Goal: Task Accomplishment & Management: Complete application form

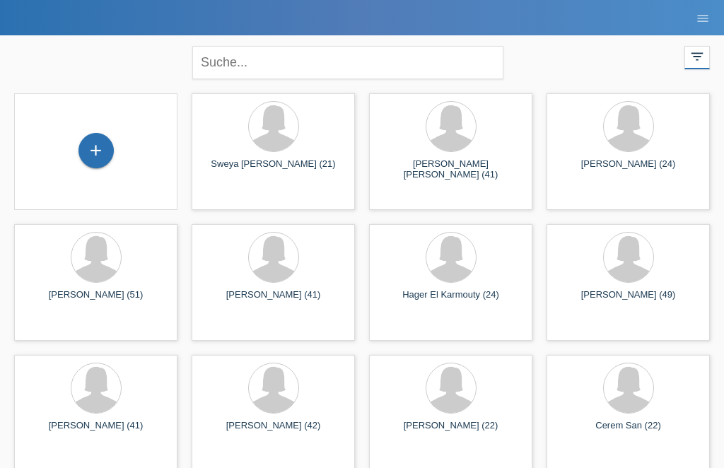
click at [84, 159] on div "+" at bounding box center [96, 151] width 34 height 24
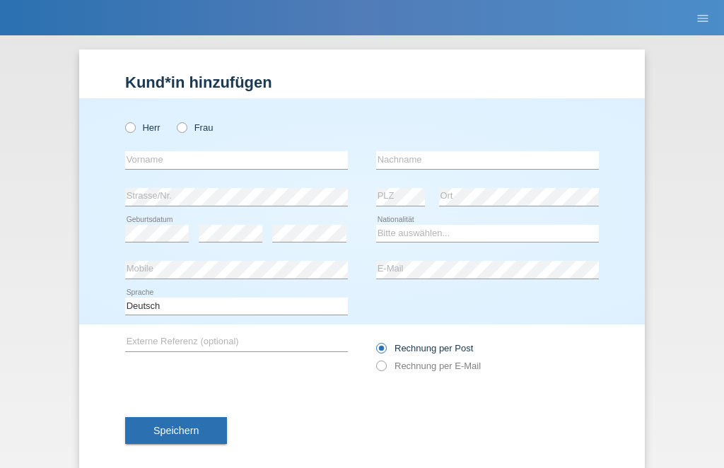
click at [189, 132] on label "Frau" at bounding box center [195, 127] width 36 height 11
click at [186, 132] on input "Frau" at bounding box center [181, 126] width 9 height 9
radio input "true"
click at [163, 163] on input "text" at bounding box center [236, 160] width 223 height 18
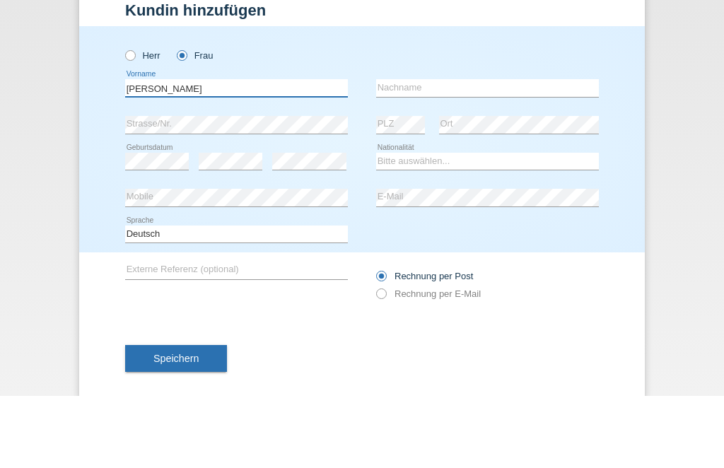
type input "[PERSON_NAME]"
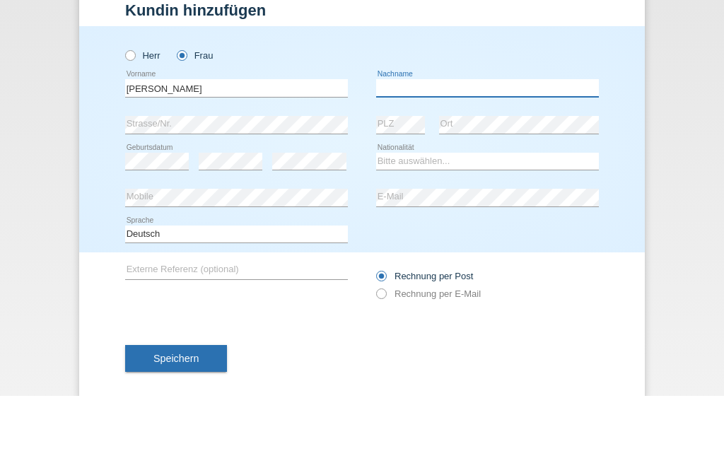
click at [409, 151] on input "text" at bounding box center [487, 160] width 223 height 18
type input "Markof"
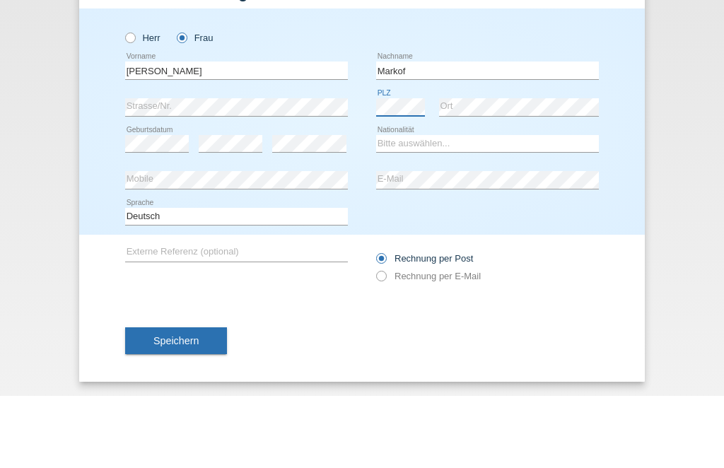
scroll to position [23, 0]
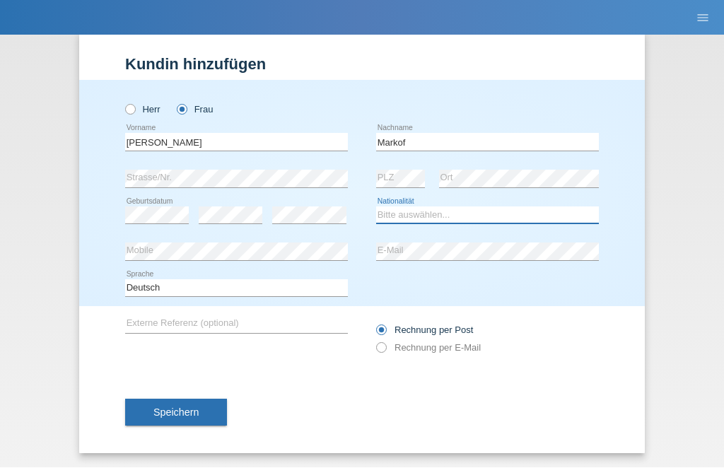
click at [407, 208] on select "Bitte auswählen... Schweiz Deutschland Liechtenstein Österreich ------------ Af…" at bounding box center [487, 215] width 223 height 17
select select "CH"
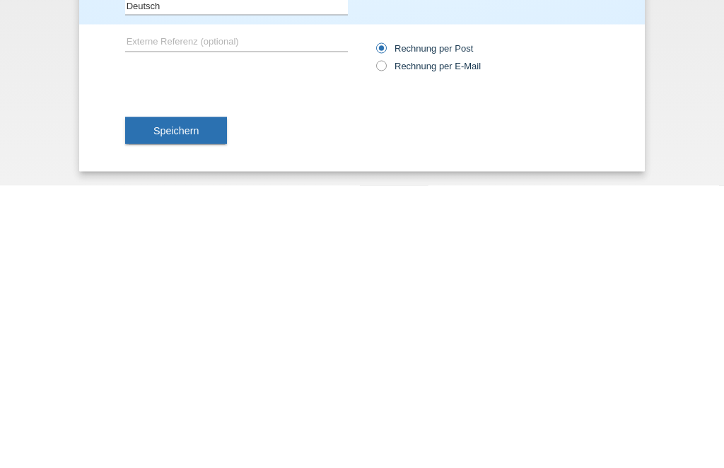
click at [189, 407] on span "Speichern" at bounding box center [175, 412] width 45 height 11
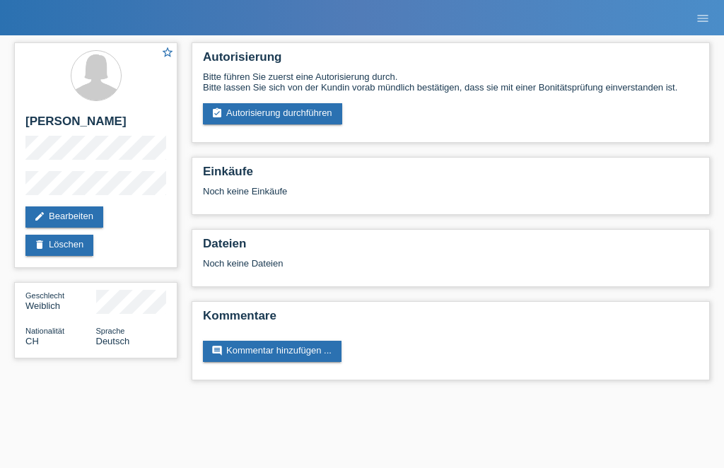
click at [290, 107] on link "assignment_turned_in Autorisierung durchführen" at bounding box center [272, 113] width 139 height 21
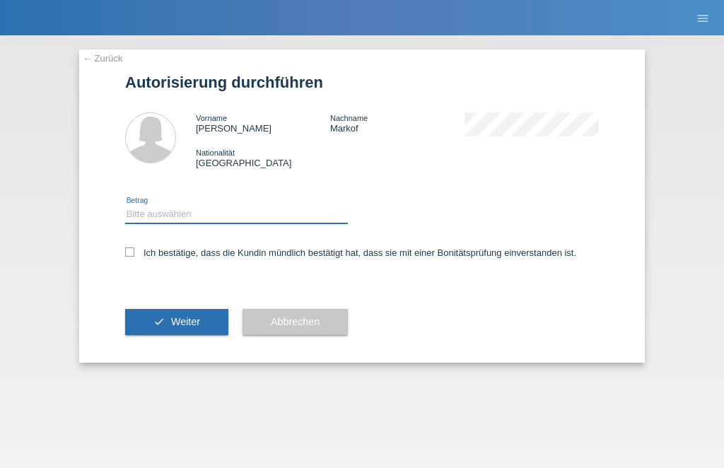
click at [239, 211] on select "Bitte auswählen CHF 1.00 - CHF 499.00 CHF 500.00 - CHF 1'999.00 CHF 2'000.00 - …" at bounding box center [236, 214] width 223 height 17
select select "2"
click at [131, 255] on icon at bounding box center [129, 251] width 9 height 9
click at [131, 255] on input "Ich bestätige, dass die Kundin mündlich bestätigt hat, dass sie mit einer Bonit…" at bounding box center [129, 251] width 9 height 9
checkbox input "true"
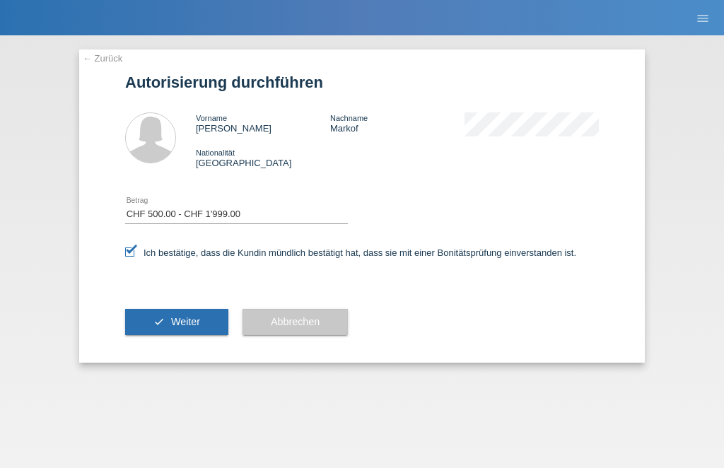
click at [192, 336] on button "check Weiter" at bounding box center [176, 322] width 103 height 27
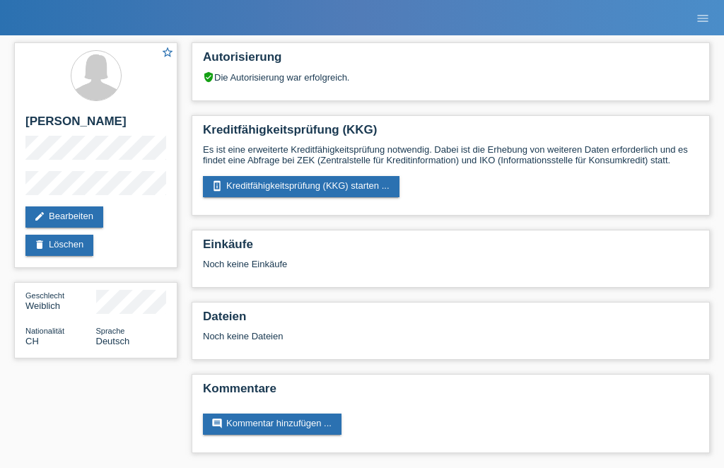
click at [270, 187] on link "perm_device_information Kreditfähigkeitsprüfung (KKG) starten ..." at bounding box center [301, 186] width 197 height 21
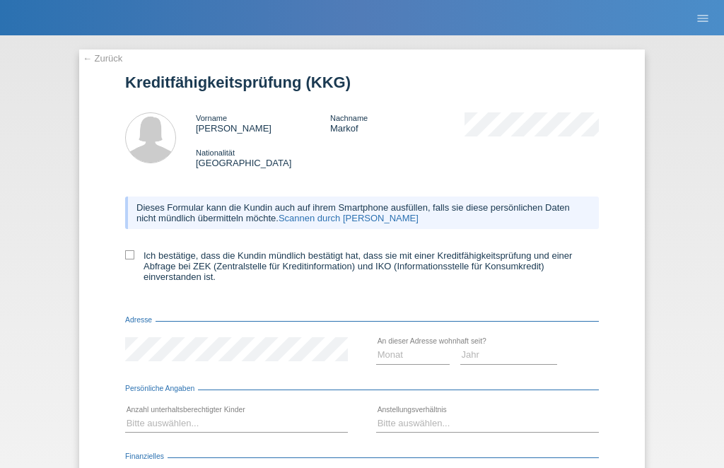
click at [127, 259] on icon at bounding box center [129, 254] width 9 height 9
click at [127, 259] on input "Ich bestätige, dass die Kundin mündlich bestätigt hat, dass sie mit einer Kredi…" at bounding box center [129, 254] width 9 height 9
checkbox input "true"
click at [214, 305] on div "Dieses Formular kann die Kundin auch auf ihrem Smartphone ausfüllen, falls sie …" at bounding box center [362, 243] width 474 height 123
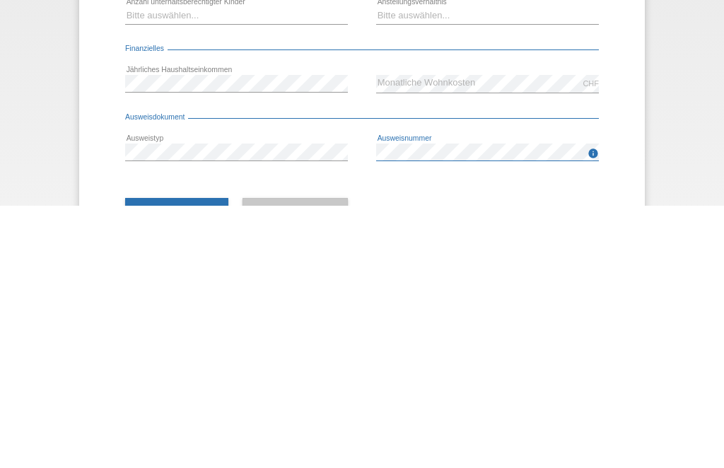
scroll to position [139, 0]
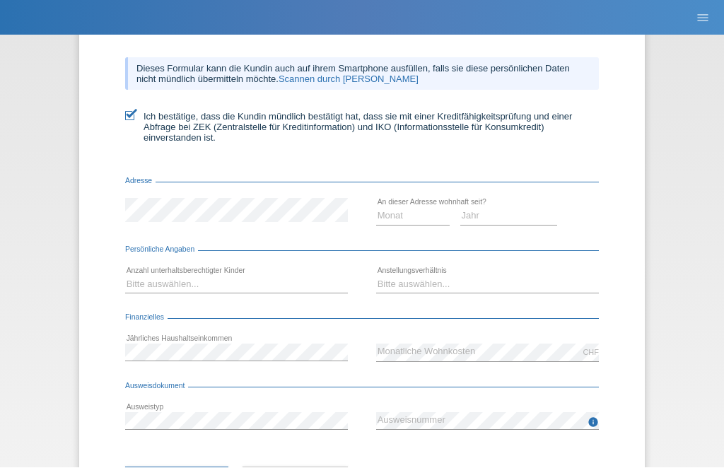
click at [407, 351] on div "CHF error Monatliche Wohnkosten" at bounding box center [487, 353] width 223 height 37
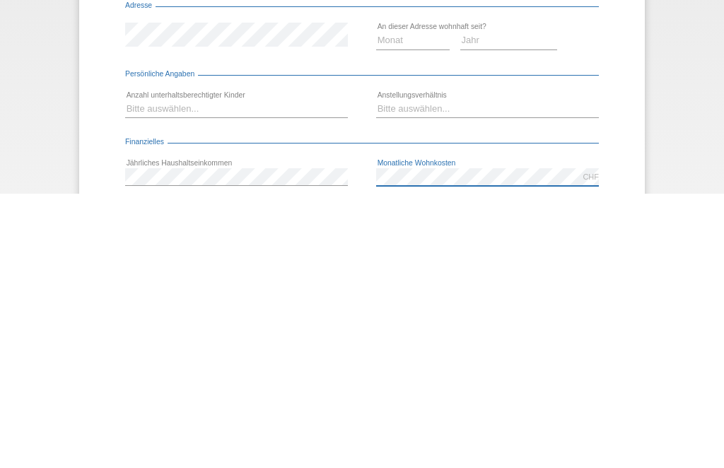
scroll to position [40, 0]
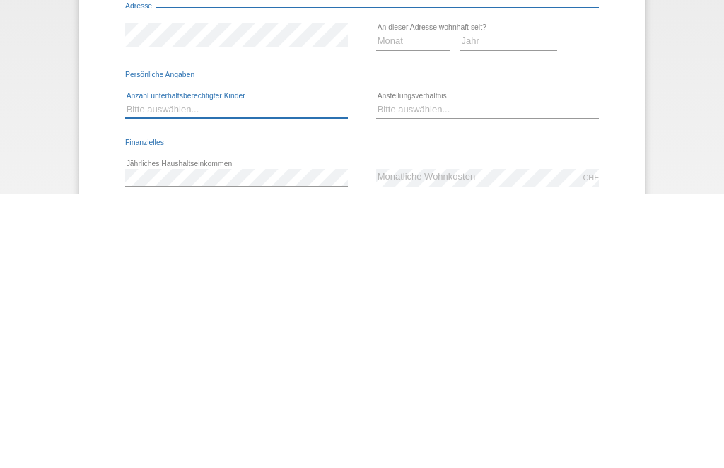
click at [178, 375] on select "Bitte auswählen... 0 1 2 3 4 5 6 7 8 9" at bounding box center [236, 383] width 223 height 17
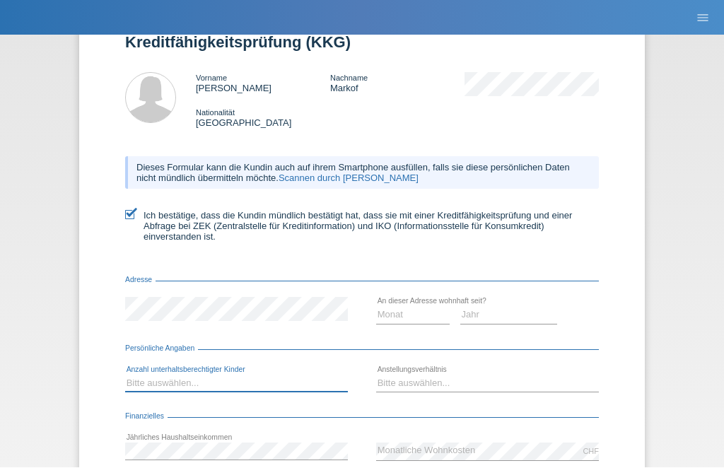
select select "2"
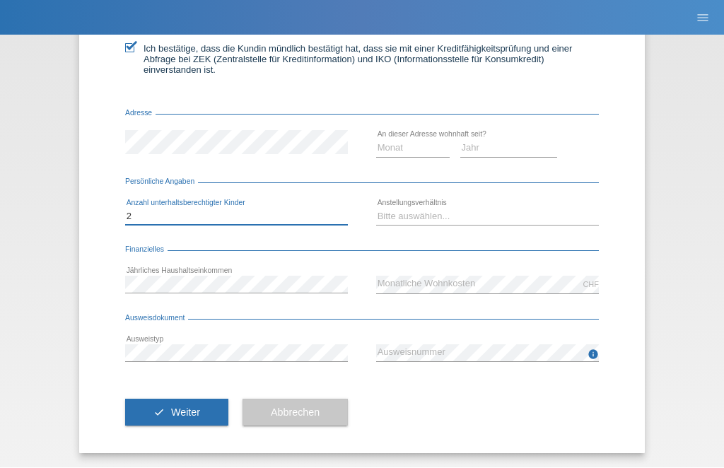
scroll to position [219, 0]
click at [405, 147] on select "Monat 01 02 03 04 05 06 07 08 09 10" at bounding box center [413, 148] width 74 height 17
select select "10"
click at [491, 151] on select "Jahr 2025 2024 2023 2022 2021 2020 2019 2018 2017 2016 2015 2014 2013 2012 2011…" at bounding box center [509, 148] width 98 height 17
select select "2015"
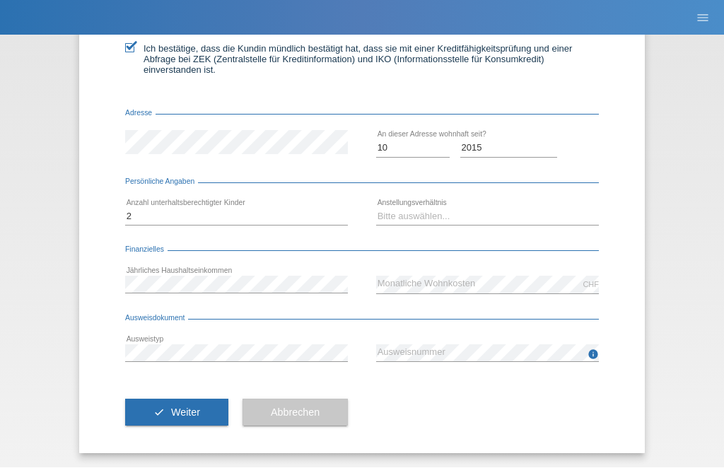
click at [187, 104] on form "Kreditfähigkeitsprüfung (KKG) Vorname Tatiana Nachname Markof Nationalität Schw…" at bounding box center [362, 160] width 474 height 587
click at [192, 105] on form "Kreditfähigkeitsprüfung (KKG) Vorname Tatiana Nachname Markof Nationalität Schw…" at bounding box center [362, 160] width 474 height 587
click at [175, 413] on span "Weiter" at bounding box center [185, 412] width 29 height 11
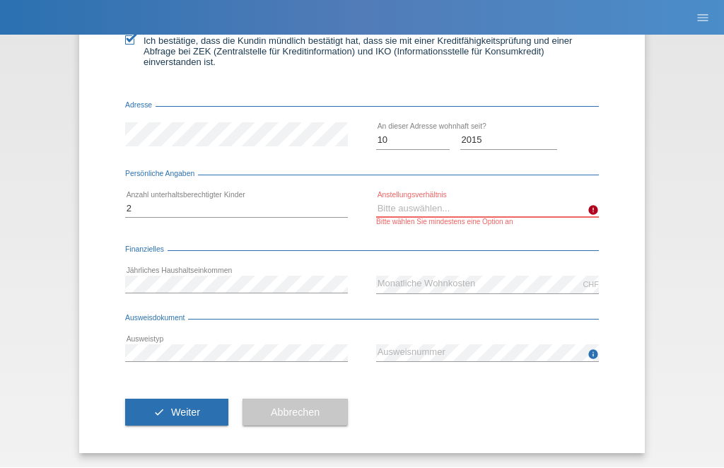
click at [442, 211] on select "Bitte auswählen... Unbefristet Befristet Lehrling/Student Pensioniert Nicht arb…" at bounding box center [487, 209] width 223 height 17
select select "INDEPENDENT"
click at [165, 426] on button "check Weiter" at bounding box center [176, 412] width 103 height 27
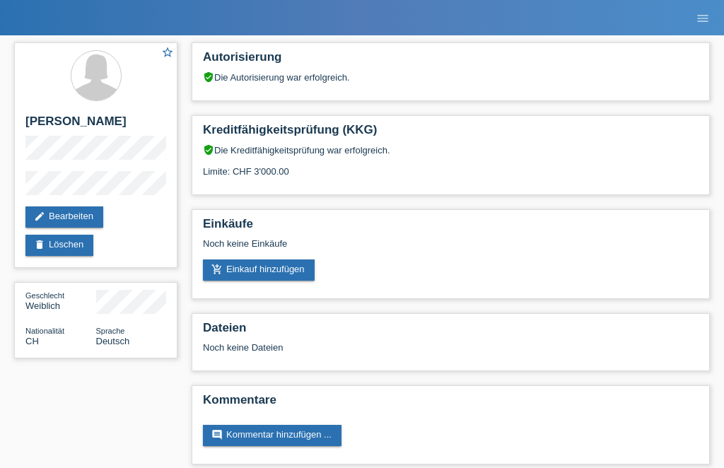
click at [279, 281] on link "add_shopping_cart Einkauf hinzufügen" at bounding box center [259, 269] width 112 height 21
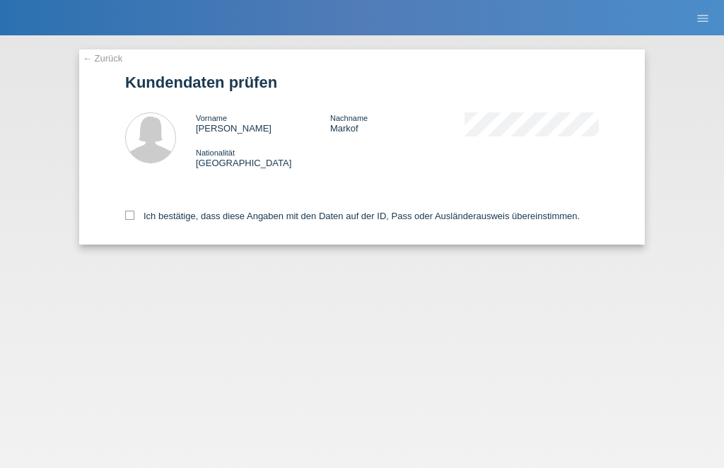
click at [129, 220] on icon at bounding box center [129, 215] width 9 height 9
click at [129, 220] on input "Ich bestätige, dass diese Angaben mit den Daten auf der ID, Pass oder Ausländer…" at bounding box center [129, 215] width 9 height 9
checkbox input "true"
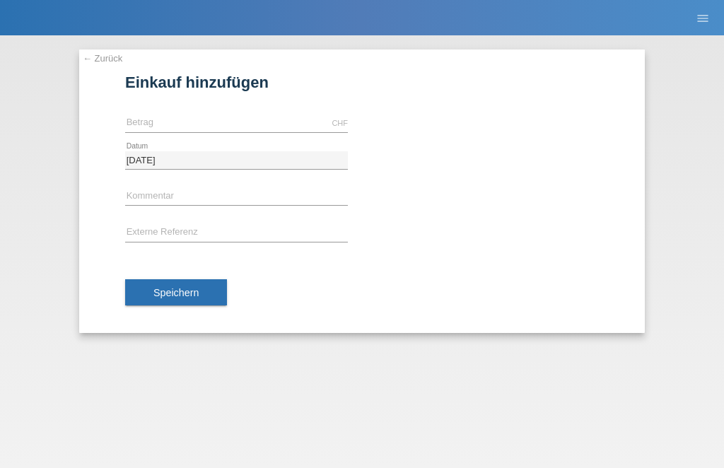
click at [230, 107] on div "CHF error [GEOGRAPHIC_DATA]" at bounding box center [236, 123] width 223 height 37
click at [194, 115] on input "text" at bounding box center [236, 124] width 223 height 18
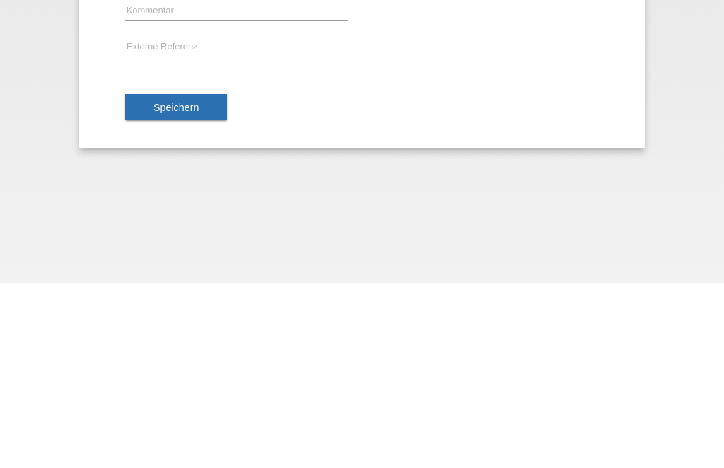
type input "441.00"
click at [186, 287] on span "Speichern" at bounding box center [175, 292] width 45 height 11
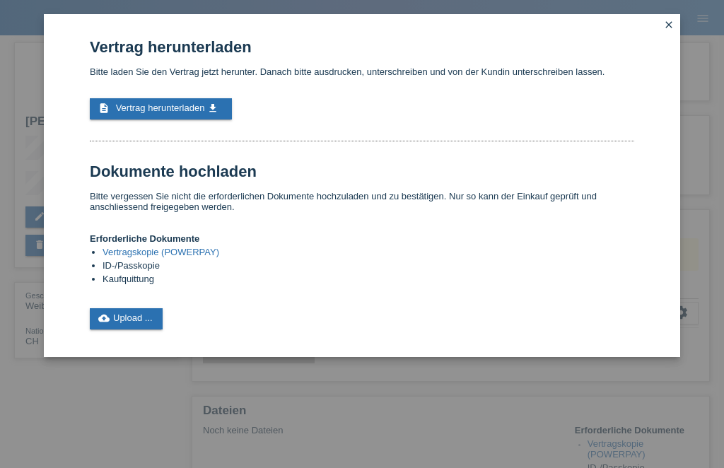
click at [178, 112] on span "Vertrag herunterladen" at bounding box center [160, 108] width 89 height 11
